Goal: Communication & Community: Participate in discussion

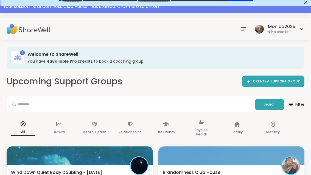
click at [165, 10] on div "Your session “ Brandomness Club House ” has started. Click here to enter!" at bounding box center [155, 6] width 304 height 7
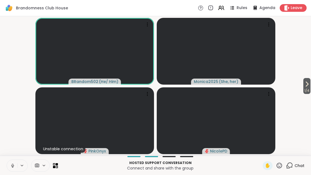
click at [16, 167] on button at bounding box center [12, 166] width 10 height 12
click at [281, 166] on icon at bounding box center [278, 164] width 5 height 5
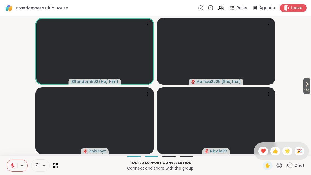
click at [264, 147] on span "❤️" at bounding box center [262, 150] width 5 height 7
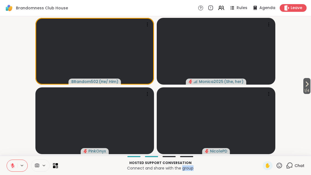
click at [310, 88] on span "1 / 4" at bounding box center [306, 90] width 7 height 7
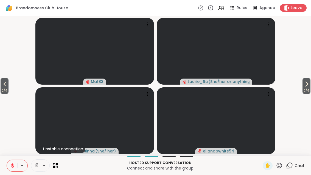
click at [306, 82] on icon at bounding box center [306, 84] width 7 height 7
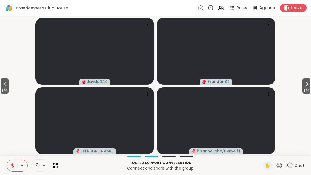
click at [308, 85] on icon at bounding box center [306, 84] width 7 height 7
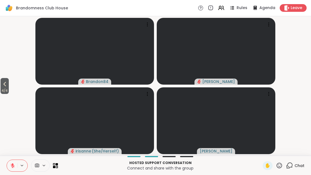
click at [5, 89] on span "4 / 4" at bounding box center [5, 90] width 8 height 7
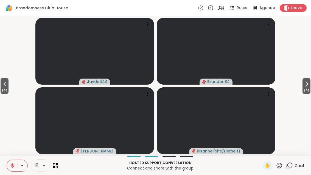
click at [5, 88] on span "3 / 4" at bounding box center [5, 90] width 8 height 7
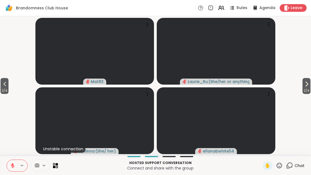
click at [4, 89] on span "2 / 4" at bounding box center [5, 90] width 8 height 7
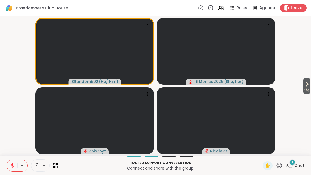
click at [294, 169] on div "1 Chat" at bounding box center [295, 165] width 18 height 9
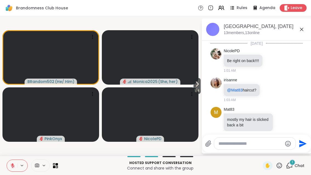
scroll to position [137, 0]
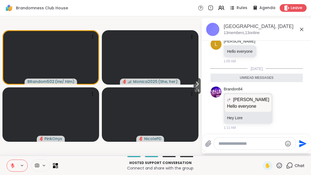
click at [304, 27] on icon at bounding box center [301, 29] width 7 height 7
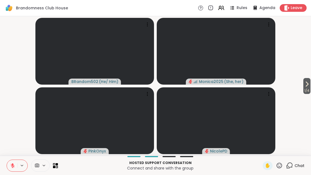
click at [57, 160] on div at bounding box center [32, 165] width 51 height 12
click at [49, 166] on div at bounding box center [40, 165] width 19 height 12
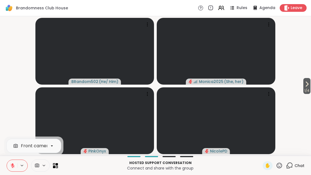
click at [54, 166] on icon at bounding box center [54, 166] width 2 height 2
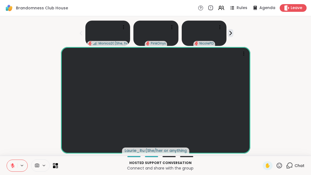
scroll to position [6, 0]
click at [293, 169] on div "Chat" at bounding box center [295, 165] width 18 height 9
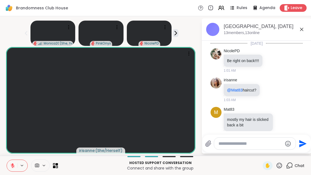
scroll to position [119, 0]
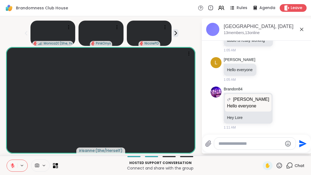
click at [249, 141] on textarea "Type your message" at bounding box center [250, 143] width 64 height 5
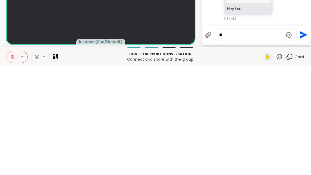
type textarea "*"
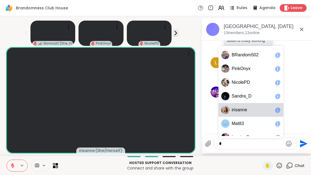
click at [262, 107] on span "i r i s a n n e" at bounding box center [251, 109] width 41 height 5
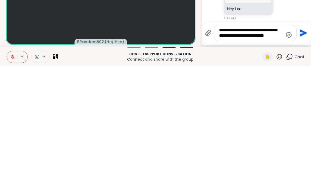
scroll to position [0, 0]
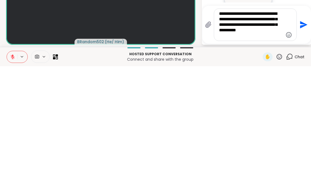
type textarea "**********"
click at [307, 130] on icon "Send" at bounding box center [303, 133] width 7 height 7
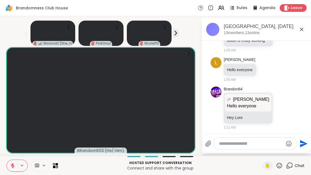
scroll to position [170, 0]
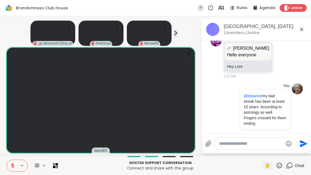
click at [57, 167] on icon at bounding box center [55, 165] width 5 height 5
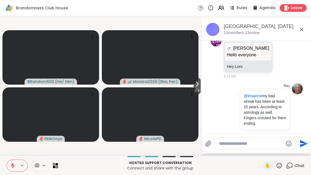
click at [194, 90] on span "1 / 4" at bounding box center [196, 90] width 7 height 7
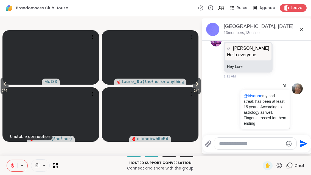
click at [194, 86] on icon at bounding box center [196, 84] width 7 height 7
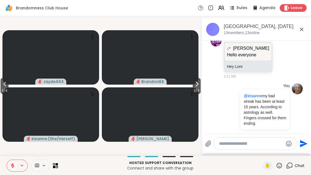
click at [195, 86] on icon at bounding box center [196, 84] width 7 height 7
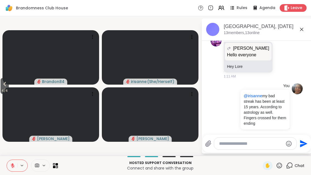
click at [4, 90] on span "4 / 4" at bounding box center [5, 90] width 8 height 7
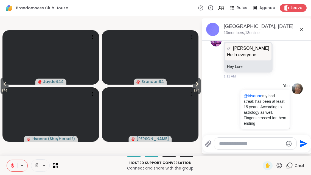
click at [3, 84] on icon at bounding box center [4, 84] width 7 height 7
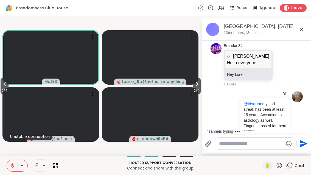
click at [3, 86] on icon at bounding box center [4, 84] width 7 height 7
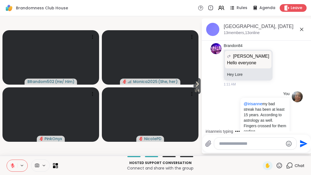
click at [193, 90] on span "1 / 4" at bounding box center [196, 90] width 7 height 7
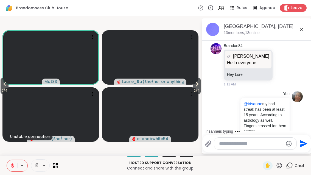
click at [188, 84] on video at bounding box center [150, 57] width 96 height 54
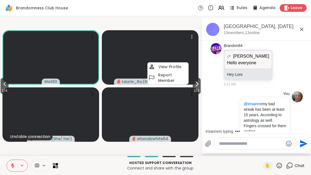
click at [196, 82] on icon at bounding box center [197, 84] width 2 height 4
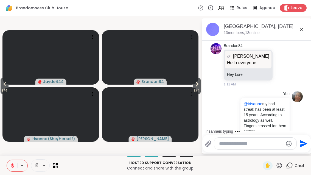
click at [195, 89] on span "3 / 4" at bounding box center [196, 90] width 8 height 7
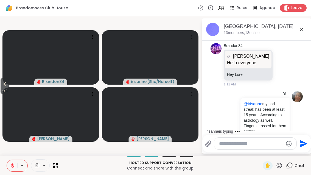
click at [1, 85] on button "4 / 4" at bounding box center [5, 86] width 8 height 16
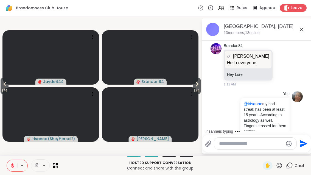
click at [1, 84] on button "3 / 4" at bounding box center [5, 86] width 8 height 16
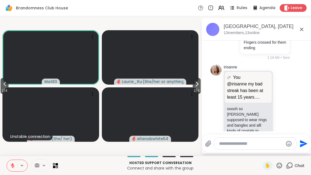
scroll to position [252, 0]
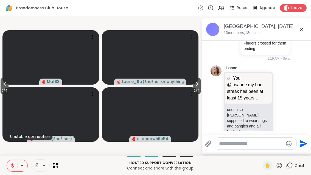
click at [291, 112] on icon at bounding box center [288, 115] width 5 height 7
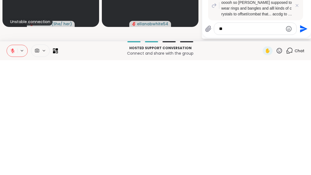
type textarea "*"
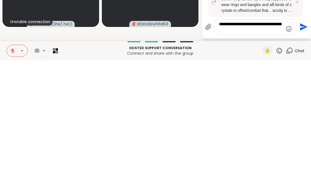
type textarea "**********"
click at [306, 135] on button "Send" at bounding box center [302, 141] width 12 height 12
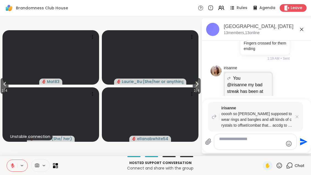
scroll to position [338, 0]
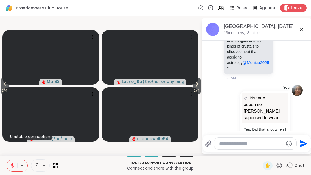
click at [1, 84] on button "2 / 4" at bounding box center [5, 86] width 8 height 16
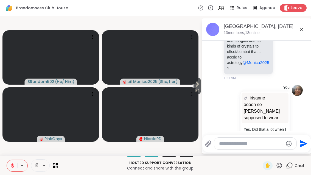
scroll to position [372, 0]
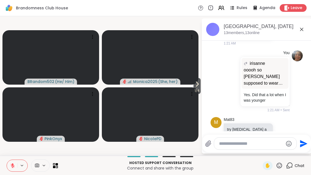
click at [197, 85] on icon at bounding box center [197, 84] width 2 height 4
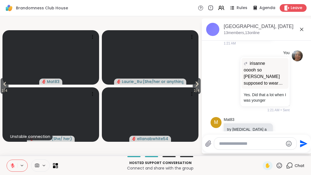
click at [193, 86] on icon at bounding box center [196, 84] width 7 height 7
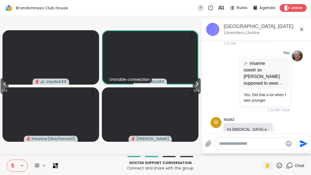
click at [196, 87] on icon at bounding box center [196, 84] width 7 height 7
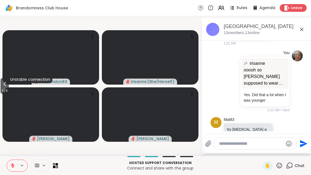
click at [7, 89] on span "4 / 4" at bounding box center [5, 90] width 8 height 7
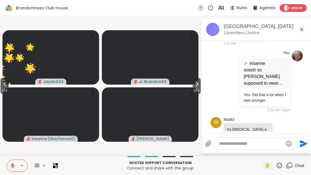
click at [1, 87] on button "3 / 4" at bounding box center [5, 86] width 8 height 16
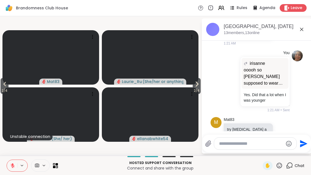
click at [61, 163] on p "Hosted support conversation" at bounding box center [160, 162] width 198 height 5
click at [56, 166] on icon at bounding box center [57, 166] width 2 height 2
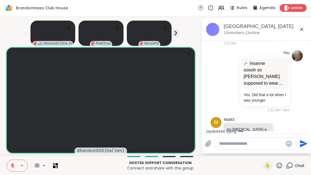
scroll to position [6, 0]
click at [12, 163] on icon at bounding box center [12, 165] width 5 height 5
click at [15, 164] on button at bounding box center [11, 166] width 11 height 12
click at [20, 167] on icon at bounding box center [22, 165] width 4 height 5
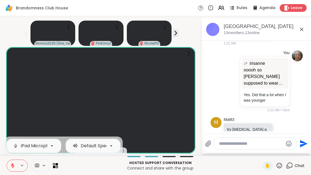
click at [13, 168] on button at bounding box center [12, 166] width 10 height 12
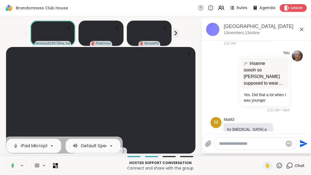
click at [13, 169] on button at bounding box center [11, 166] width 11 height 12
click at [226, 168] on p "Connect and share with the group" at bounding box center [160, 167] width 198 height 5
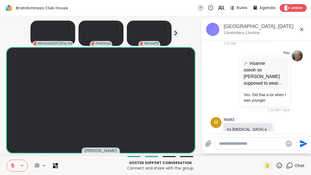
scroll to position [418, 0]
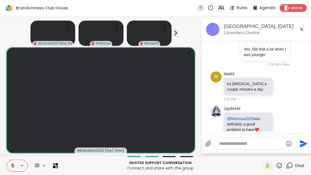
click at [290, 127] on icon at bounding box center [288, 129] width 4 height 4
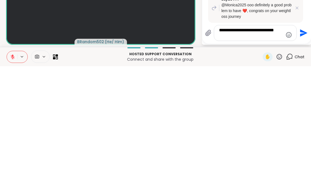
type textarea "**********"
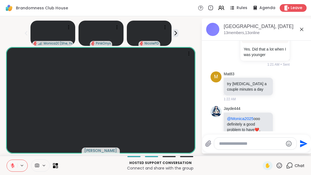
click at [285, 126] on icon at bounding box center [282, 128] width 5 height 5
click at [241, 118] on div "Select Reaction: Heart" at bounding box center [238, 120] width 5 height 5
click at [284, 127] on icon at bounding box center [282, 129] width 4 height 4
click at [241, 118] on span "Select Reaction: Heart" at bounding box center [238, 120] width 5 height 5
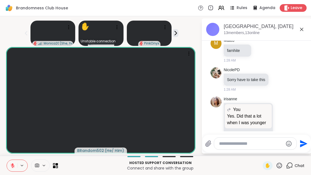
scroll to position [697, 0]
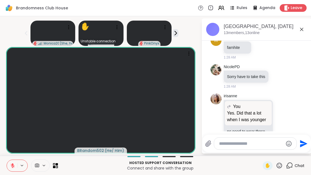
click at [302, 91] on div "irisanne You Yes. Did that a lot when I was younger Yes. Did that a lot when I …" at bounding box center [256, 124] width 92 height 66
click at [291, 120] on icon at bounding box center [288, 123] width 5 height 7
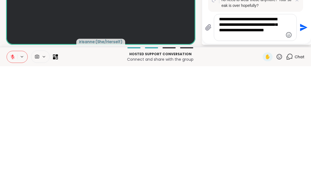
type textarea "**********"
click at [307, 132] on icon "Send" at bounding box center [302, 136] width 9 height 9
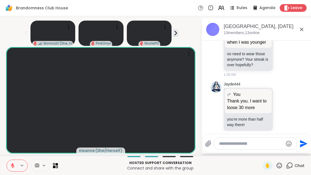
scroll to position [772, 0]
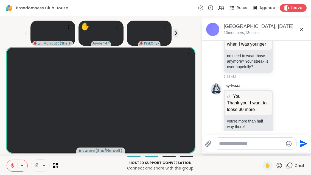
click at [278, 107] on div at bounding box center [276, 110] width 5 height 7
click at [302, 100] on div "Jayde444 You Thank you. I want to loose 30 more Thank you. I want to loose 30 m…" at bounding box center [256, 111] width 92 height 60
click at [278, 107] on div at bounding box center [276, 110] width 5 height 7
click at [285, 108] on icon at bounding box center [282, 110] width 5 height 5
click at [241, 99] on div "Select Reaction: Heart" at bounding box center [238, 101] width 5 height 5
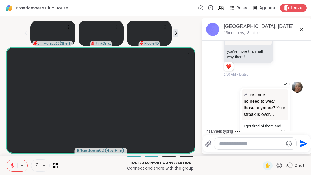
scroll to position [925, 0]
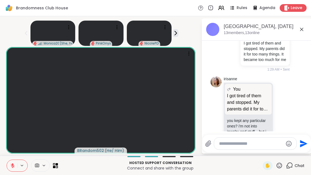
click at [290, 113] on icon at bounding box center [288, 115] width 4 height 4
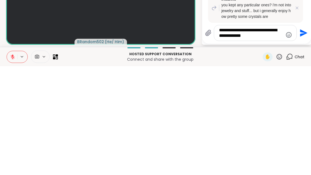
type textarea "**********"
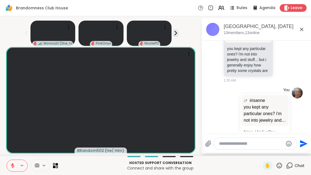
click at [266, 162] on span "✋" at bounding box center [266, 165] width 5 height 7
click at [10, 168] on button at bounding box center [12, 166] width 10 height 12
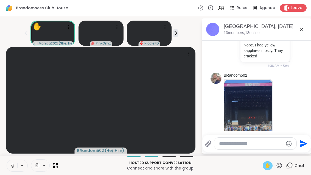
scroll to position [1091, 0]
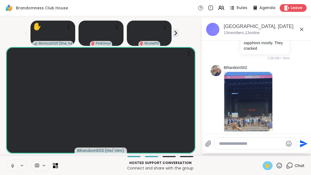
click at [11, 164] on icon at bounding box center [12, 165] width 5 height 5
click at [264, 171] on div "Hosted support conversation Connect and share with the group ✋ Chat" at bounding box center [155, 164] width 311 height 19
click at [264, 162] on div "✋" at bounding box center [267, 165] width 10 height 9
click at [249, 80] on img at bounding box center [248, 104] width 48 height 64
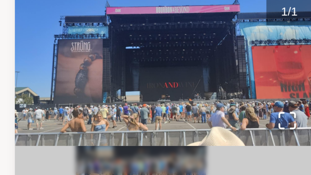
scroll to position [0, 0]
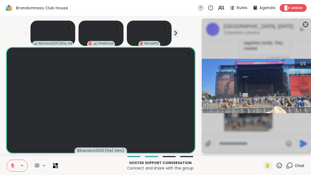
click at [246, 118] on div "1 / 1" at bounding box center [256, 85] width 110 height 135
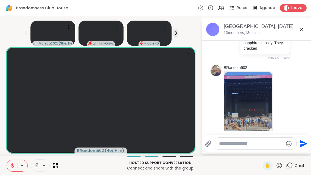
click at [11, 161] on button at bounding box center [12, 166] width 10 height 12
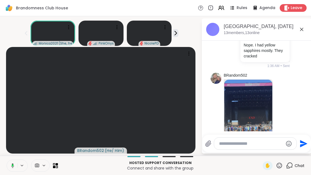
scroll to position [1091, 0]
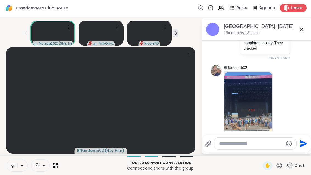
click at [13, 161] on button at bounding box center [12, 166] width 10 height 12
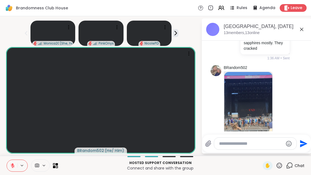
click at [285, 107] on icon at bounding box center [282, 109] width 5 height 5
click at [285, 98] on span "Select Reaction: Heart" at bounding box center [282, 100] width 5 height 5
click at [57, 165] on icon at bounding box center [55, 165] width 5 height 5
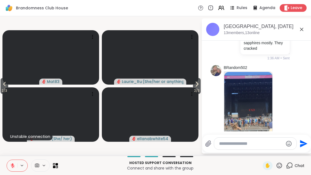
scroll to position [0, 0]
click at [197, 86] on icon at bounding box center [196, 84] width 7 height 7
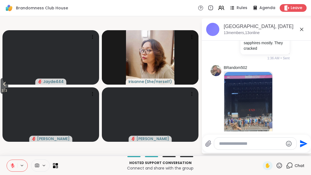
click at [1, 86] on button "3 / 3" at bounding box center [5, 86] width 8 height 16
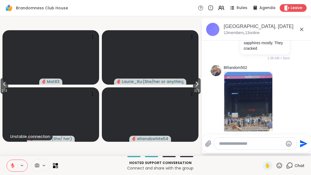
click at [5, 87] on icon at bounding box center [4, 84] width 7 height 7
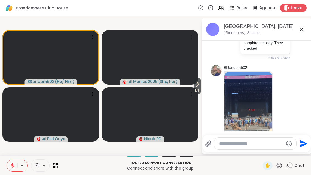
click at [197, 89] on span "1 / 3" at bounding box center [197, 90] width 7 height 7
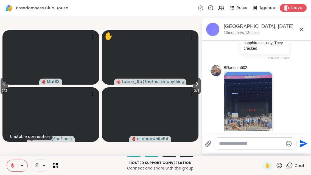
click at [197, 83] on icon at bounding box center [196, 84] width 7 height 7
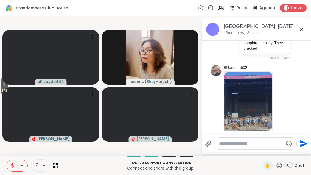
click at [1, 86] on button "3 / 3" at bounding box center [5, 86] width 8 height 16
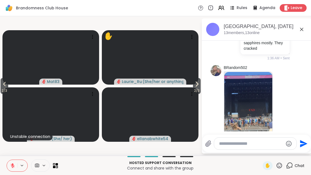
click at [1, 88] on span "2 / 3" at bounding box center [5, 90] width 8 height 7
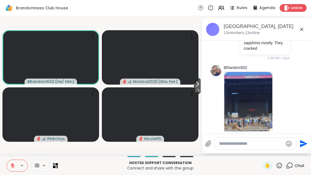
click at [200, 91] on span "1 / 3" at bounding box center [197, 90] width 7 height 7
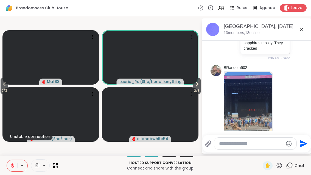
click at [193, 92] on span "2 / 3" at bounding box center [197, 90] width 8 height 7
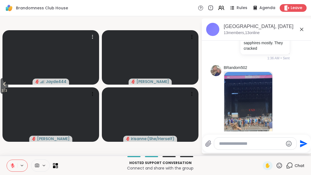
click at [13, 83] on video at bounding box center [50, 57] width 96 height 54
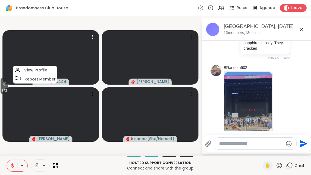
click at [14, 84] on video at bounding box center [50, 57] width 96 height 54
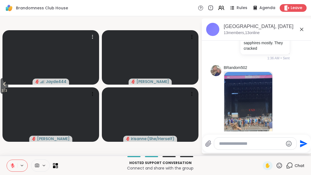
click at [8, 88] on span "3 / 3" at bounding box center [5, 90] width 8 height 7
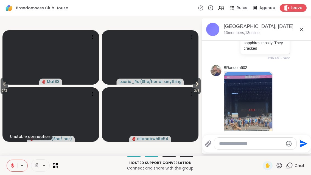
click at [8, 88] on span "2 / 3" at bounding box center [5, 90] width 8 height 7
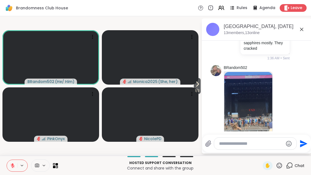
click at [278, 168] on icon at bounding box center [278, 165] width 7 height 7
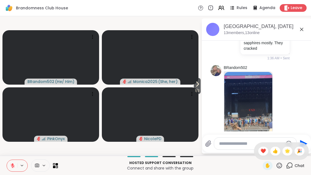
click at [263, 149] on span "❤️" at bounding box center [262, 150] width 5 height 7
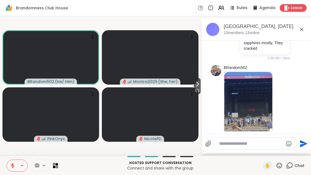
click at [199, 93] on span "1 / 3" at bounding box center [197, 90] width 7 height 7
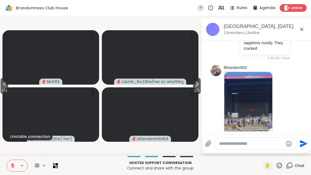
click at [200, 85] on button "2 / 3" at bounding box center [197, 86] width 8 height 16
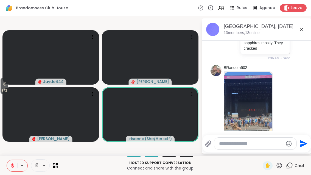
click at [1, 85] on button "3 / 3" at bounding box center [5, 86] width 8 height 16
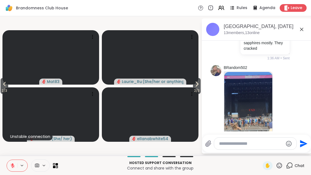
click at [3, 87] on span "2 / 3" at bounding box center [5, 90] width 8 height 7
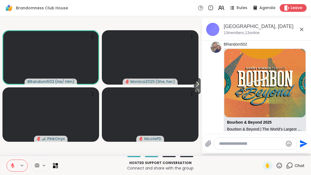
scroll to position [1214, 0]
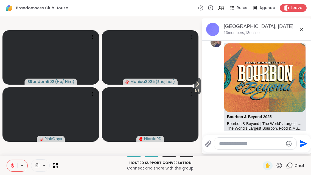
click at [279, 167] on icon at bounding box center [278, 165] width 7 height 7
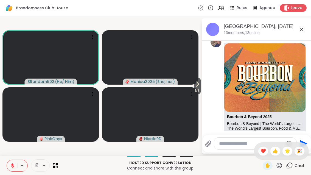
click at [261, 153] on span "❤️" at bounding box center [262, 150] width 5 height 7
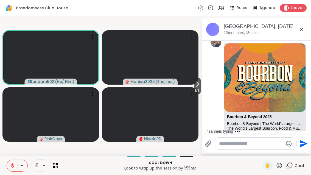
click at [280, 168] on icon at bounding box center [278, 164] width 5 height 5
click at [265, 154] on div "❤️" at bounding box center [263, 150] width 10 height 9
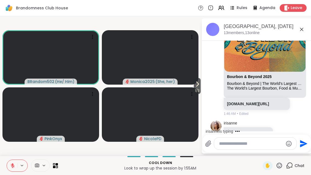
scroll to position [1289, 0]
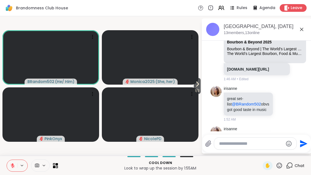
click at [282, 141] on icon at bounding box center [282, 143] width 5 height 5
click at [218, 129] on button "Select Reaction: Joy" at bounding box center [214, 134] width 11 height 11
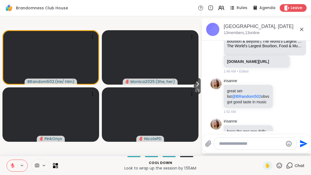
click at [198, 88] on span "1 / 3" at bounding box center [197, 90] width 7 height 7
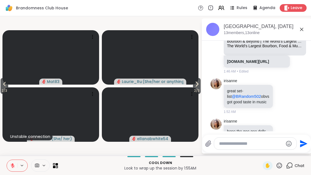
click at [199, 89] on span "2 / 3" at bounding box center [197, 90] width 8 height 7
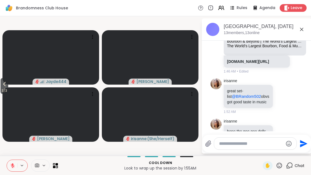
click at [5, 90] on span "3 / 3" at bounding box center [5, 90] width 8 height 7
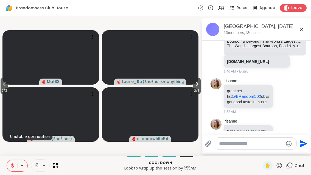
click at [8, 85] on icon at bounding box center [4, 84] width 7 height 7
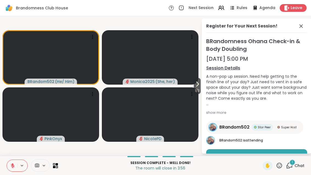
click at [307, 22] on div "Register for Your Next Session! BRandomness Ohana Check-in & Body Doubling [DAT…" at bounding box center [256, 85] width 110 height 135
click at [299, 29] on icon at bounding box center [300, 26] width 7 height 7
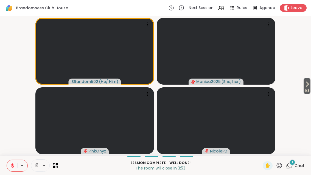
click at [290, 169] on div "1 Chat" at bounding box center [295, 165] width 18 height 9
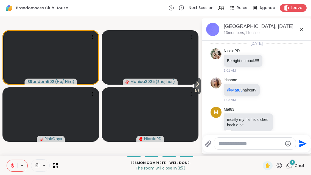
scroll to position [1344, 0]
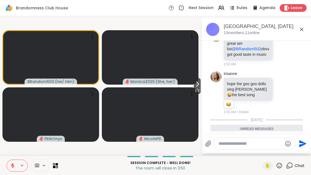
click at [274, 147] on icon at bounding box center [276, 149] width 5 height 5
click at [278, 135] on button "Select Reaction: Heart" at bounding box center [276, 140] width 11 height 11
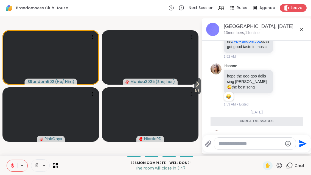
click at [300, 32] on icon at bounding box center [301, 29] width 7 height 7
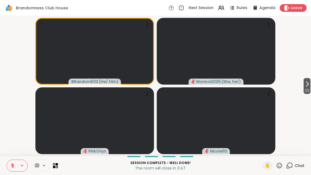
click at [306, 10] on div "Brandomness Club House Next Session Rules Agenda Leave" at bounding box center [155, 8] width 311 height 16
click at [292, 8] on span "Leave" at bounding box center [296, 7] width 12 height 5
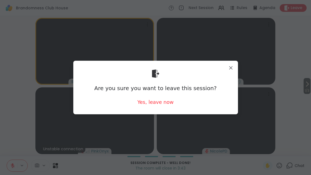
click at [164, 105] on div "Yes, leave now" at bounding box center [155, 101] width 36 height 7
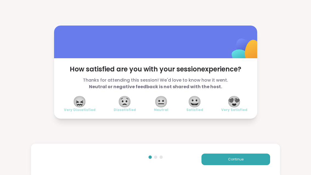
click at [192, 105] on span "😀" at bounding box center [194, 101] width 14 height 10
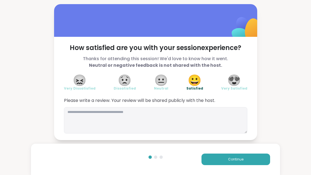
click at [254, 161] on button "Continue" at bounding box center [235, 159] width 69 height 12
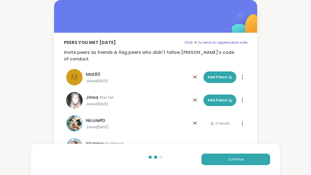
click at [257, 161] on button "Continue" at bounding box center [235, 159] width 69 height 12
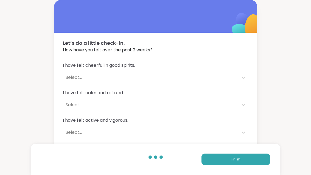
click at [245, 162] on button "Finish" at bounding box center [235, 159] width 69 height 12
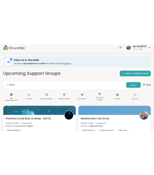
scroll to position [0, 1]
